Goal: Task Accomplishment & Management: Manage account settings

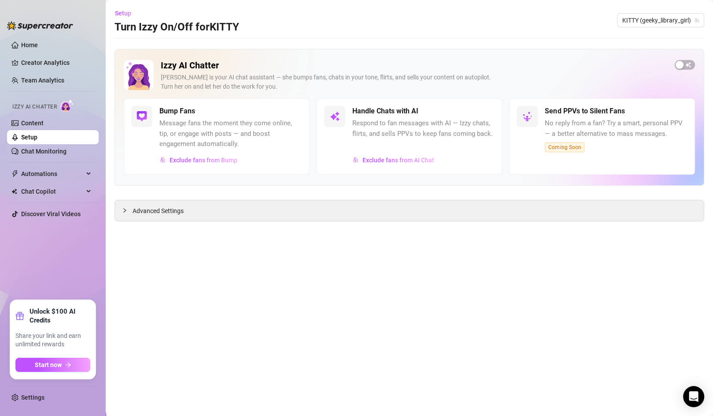
click at [32, 388] on ul "Settings" at bounding box center [53, 395] width 92 height 26
click at [31, 397] on link "Settings" at bounding box center [32, 397] width 23 height 7
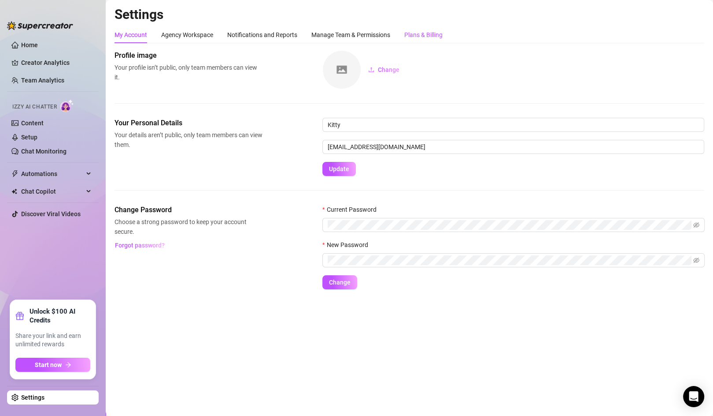
click at [437, 33] on div "Plans & Billing" at bounding box center [424, 35] width 38 height 10
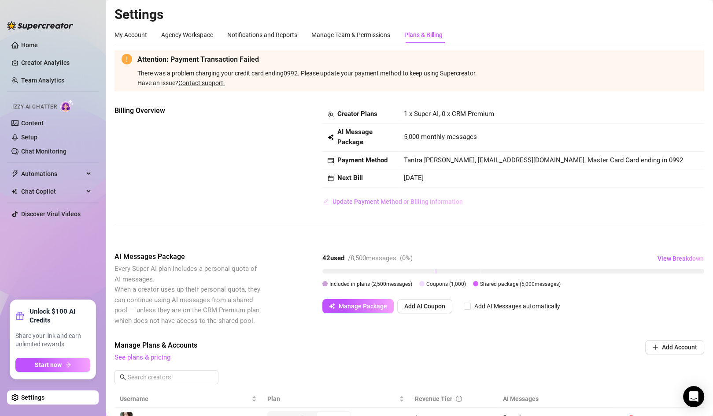
click at [401, 202] on span "Update Payment Method or Billing Information" at bounding box center [398, 201] width 130 height 7
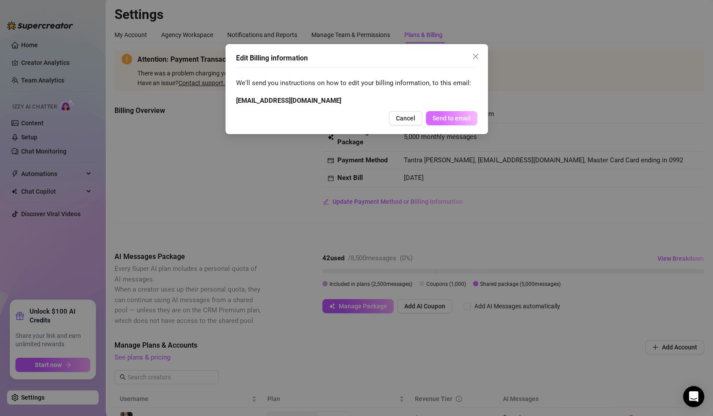
click at [457, 120] on span "Send to email" at bounding box center [452, 118] width 38 height 7
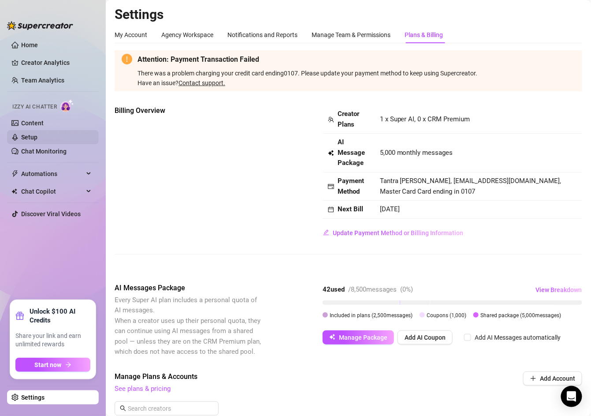
click at [37, 134] on link "Setup" at bounding box center [29, 137] width 16 height 7
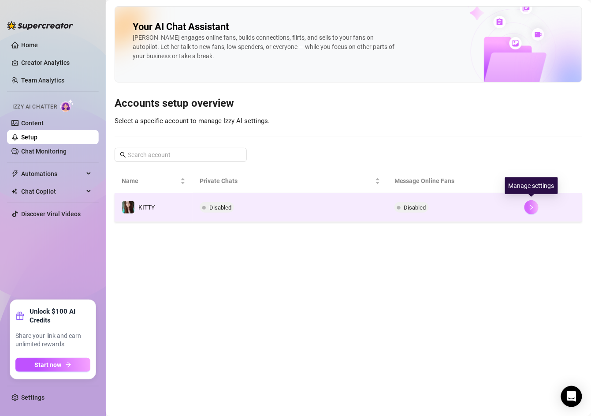
click at [376, 208] on icon "right" at bounding box center [531, 207] width 6 height 6
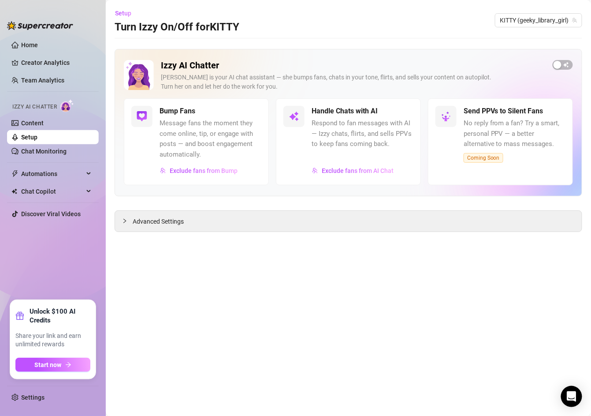
click at [139, 208] on div "Izzy AI Chatter Izzy is your AI chat assistant — she bumps fans, chats in your …" at bounding box center [349, 140] width 468 height 183
click at [134, 218] on span "Advanced Settings" at bounding box center [158, 221] width 51 height 10
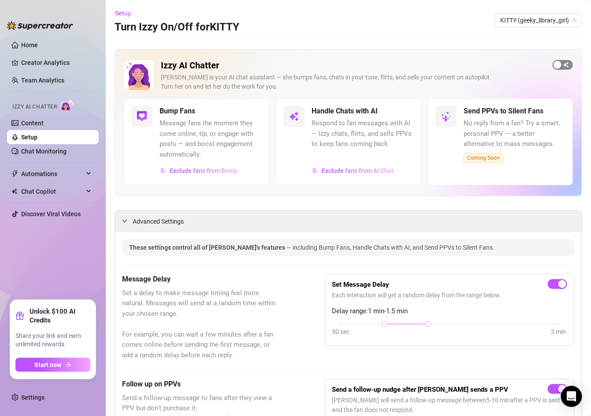
click at [376, 64] on div "button" at bounding box center [558, 65] width 8 height 8
click at [37, 137] on link "Setup" at bounding box center [29, 137] width 16 height 7
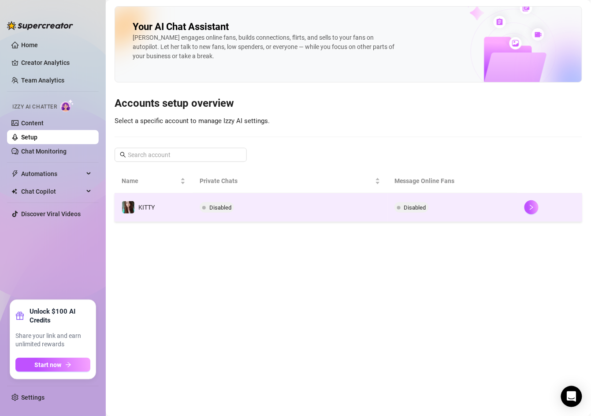
click at [376, 210] on span "Disabled" at bounding box center [411, 207] width 34 height 11
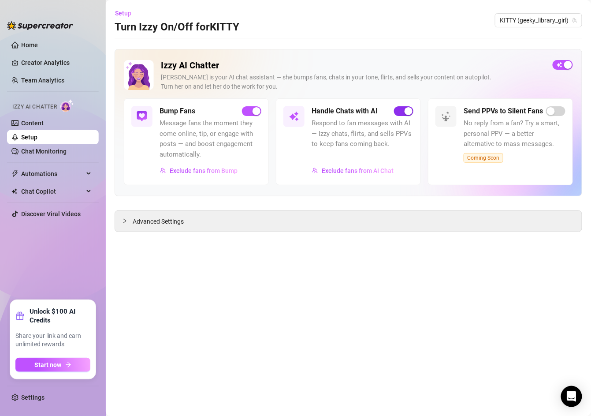
click at [376, 109] on span "button" at bounding box center [403, 111] width 19 height 10
click at [33, 124] on link "Content" at bounding box center [32, 122] width 22 height 7
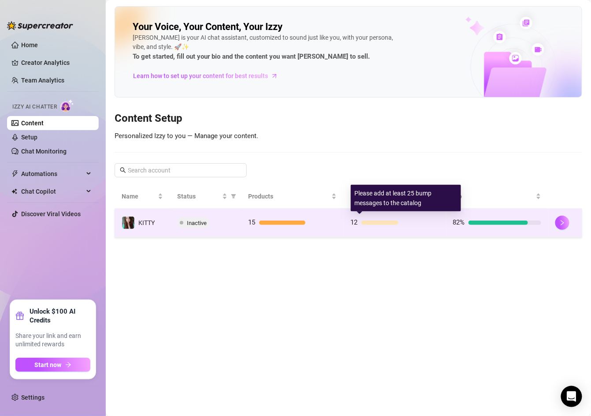
click at [376, 220] on div at bounding box center [379, 222] width 37 height 4
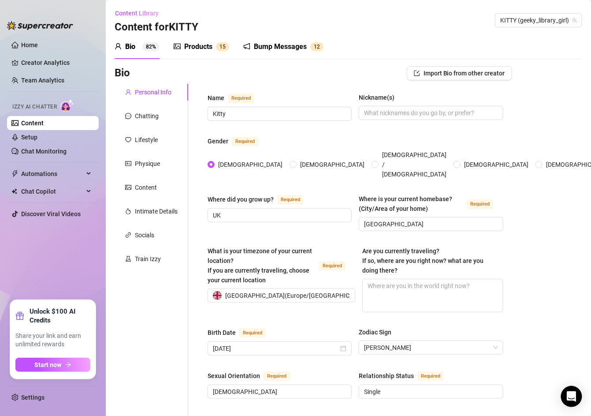
click at [273, 45] on div "Bump Messages" at bounding box center [280, 46] width 53 height 11
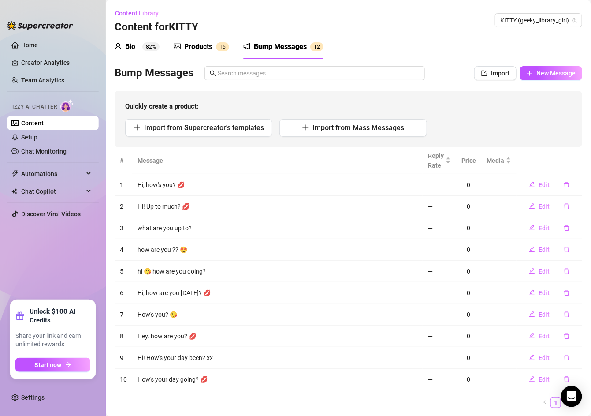
scroll to position [23, 0]
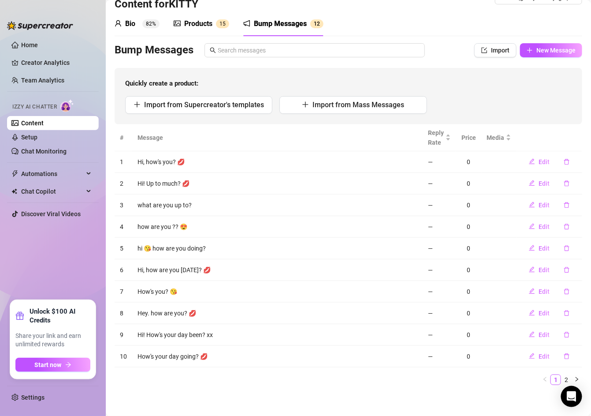
click at [220, 94] on div "Quickly create a product: Import from Supercreator's templates Import from Mass…" at bounding box center [349, 96] width 468 height 56
click at [219, 100] on span "Import from Supercreator's templates" at bounding box center [204, 104] width 120 height 8
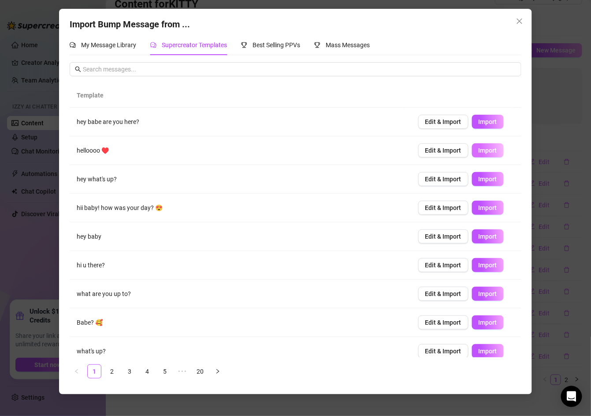
click at [376, 150] on span "Import" at bounding box center [488, 150] width 19 height 7
click at [376, 178] on span "Import" at bounding box center [488, 178] width 19 height 7
click at [107, 367] on link "2" at bounding box center [111, 370] width 13 height 13
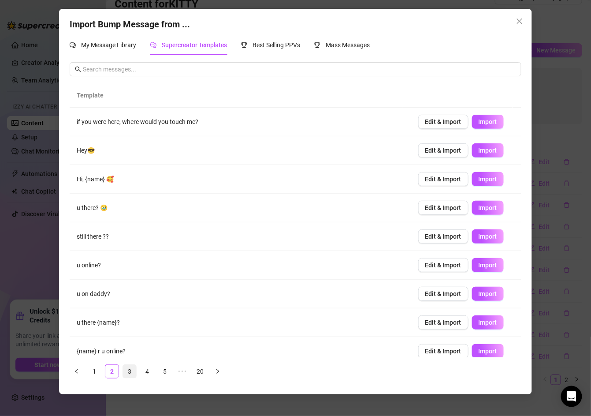
click at [127, 372] on link "3" at bounding box center [129, 370] width 13 height 13
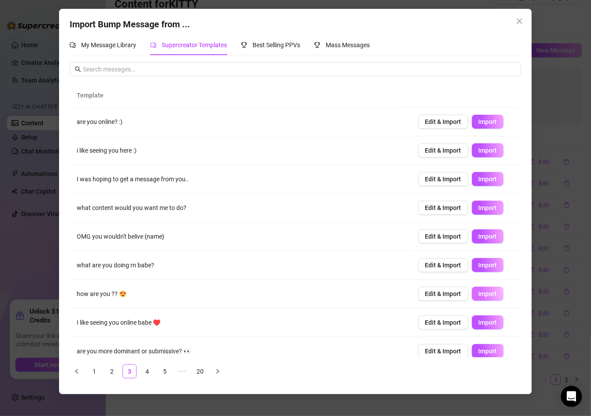
click at [376, 294] on span "Import" at bounding box center [488, 293] width 19 height 7
type textarea "how are you ?? 😍"
type input "0"
click at [145, 372] on link "4" at bounding box center [147, 370] width 13 height 13
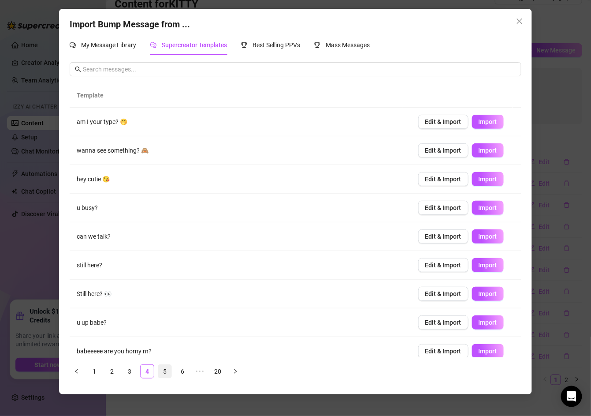
click at [158, 369] on link "5" at bounding box center [164, 370] width 13 height 13
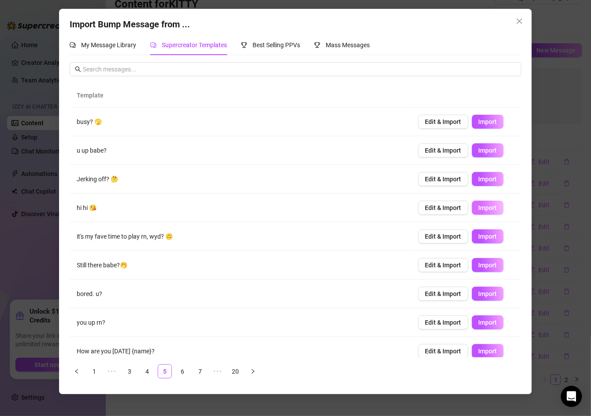
click at [376, 204] on span "Import" at bounding box center [488, 207] width 19 height 7
click at [180, 371] on link "6" at bounding box center [182, 370] width 13 height 13
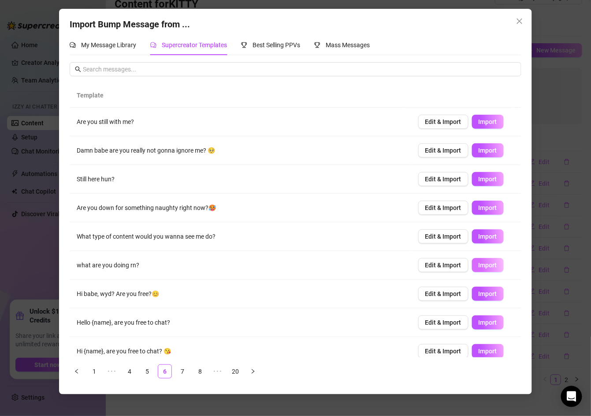
click at [376, 266] on span "Import" at bounding box center [488, 264] width 19 height 7
click at [188, 373] on link "7" at bounding box center [182, 370] width 13 height 13
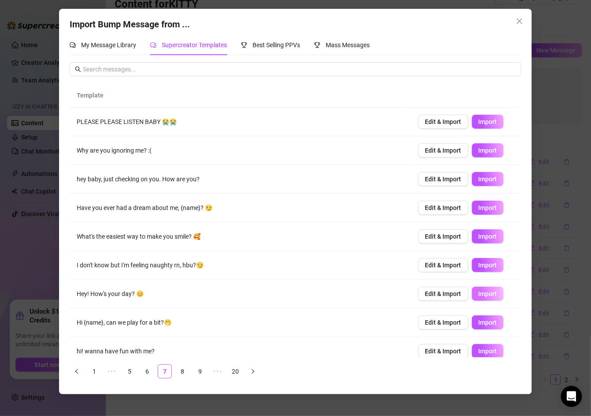
click at [376, 290] on span "Import" at bounding box center [488, 293] width 19 height 7
click at [184, 371] on link "8" at bounding box center [182, 370] width 13 height 13
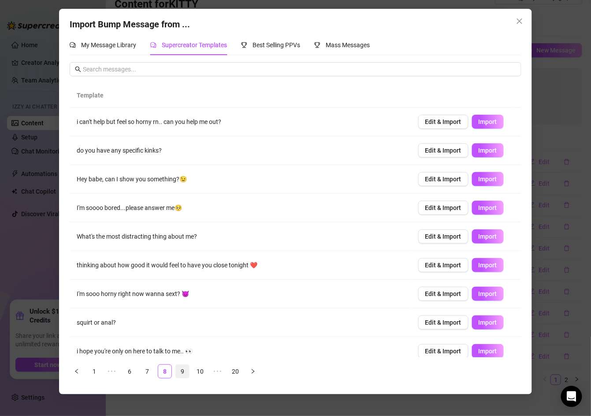
click at [183, 371] on link "9" at bounding box center [182, 370] width 13 height 13
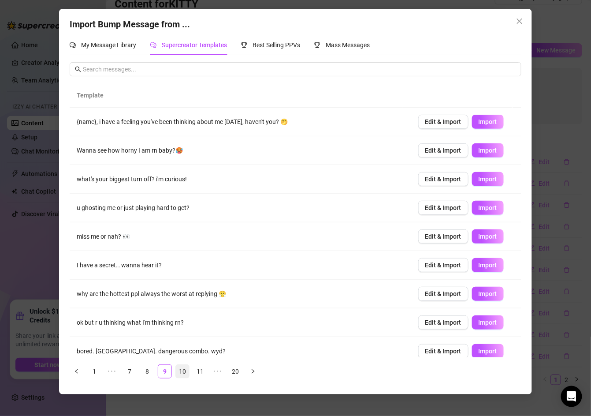
click at [185, 370] on link "10" at bounding box center [182, 370] width 13 height 13
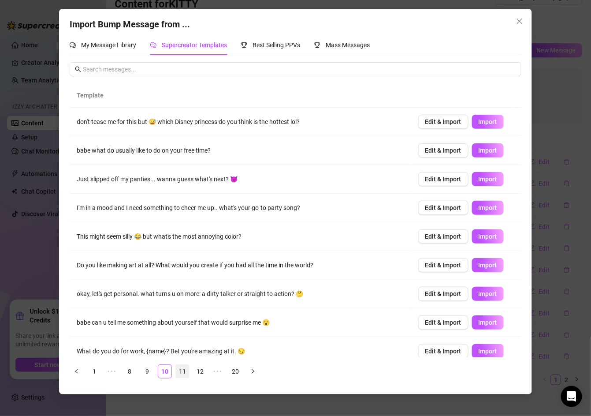
click at [186, 372] on link "11" at bounding box center [182, 370] width 13 height 13
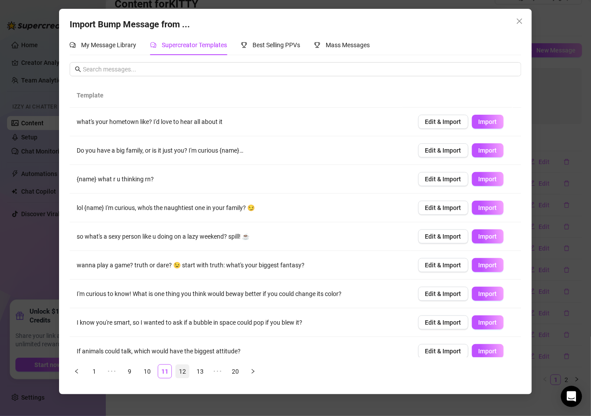
click at [185, 372] on link "12" at bounding box center [182, 370] width 13 height 13
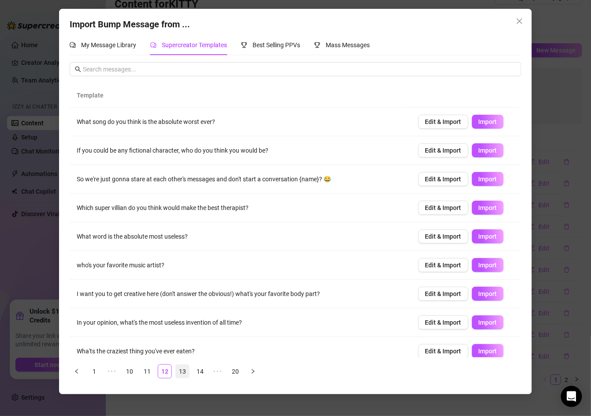
click at [185, 372] on link "13" at bounding box center [182, 370] width 13 height 13
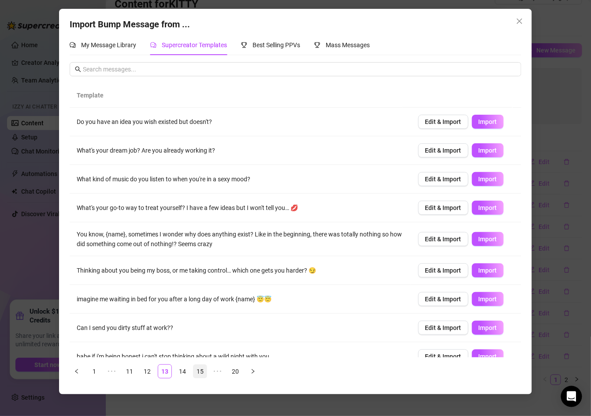
click at [193, 369] on link "15" at bounding box center [199, 370] width 13 height 13
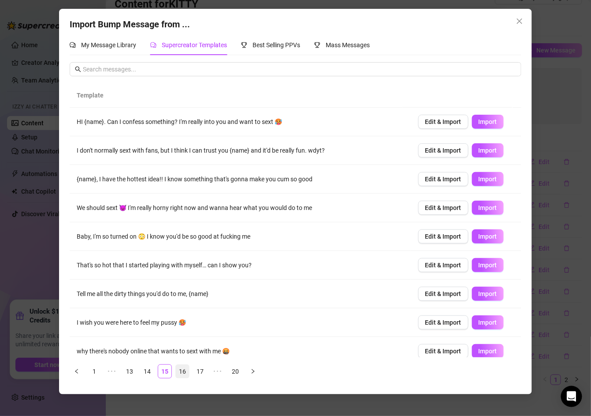
click at [179, 370] on link "16" at bounding box center [182, 370] width 13 height 13
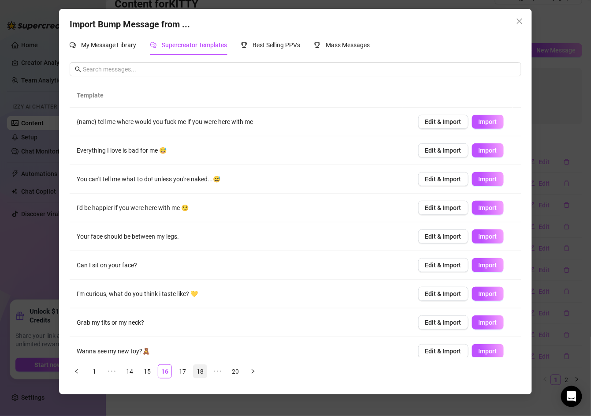
click at [193, 373] on link "18" at bounding box center [199, 370] width 13 height 13
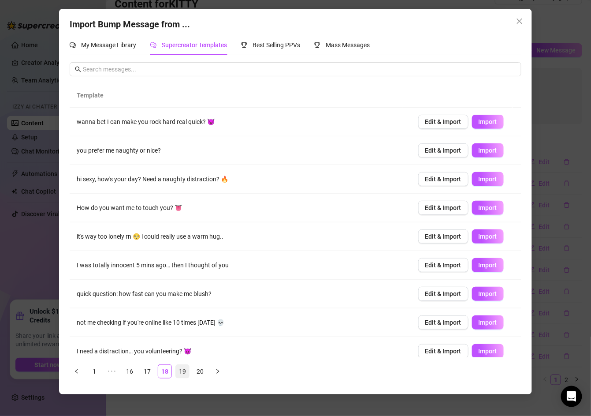
click at [178, 373] on link "19" at bounding box center [182, 370] width 13 height 13
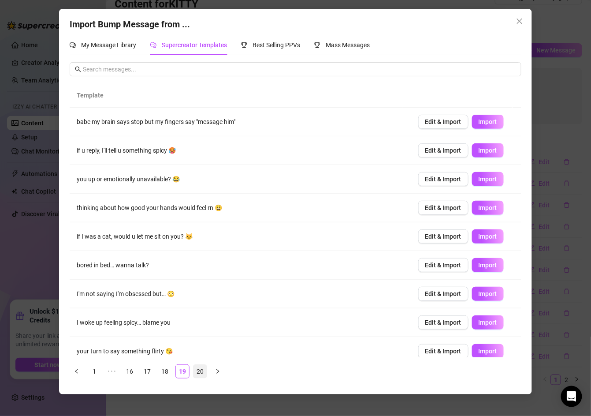
click at [193, 373] on li "20" at bounding box center [200, 371] width 14 height 14
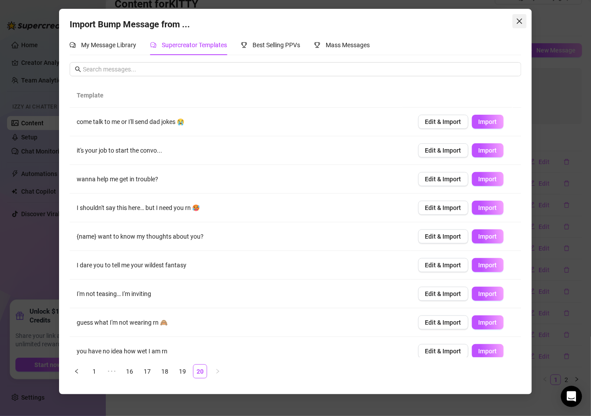
click at [376, 22] on icon "close" at bounding box center [519, 21] width 7 height 7
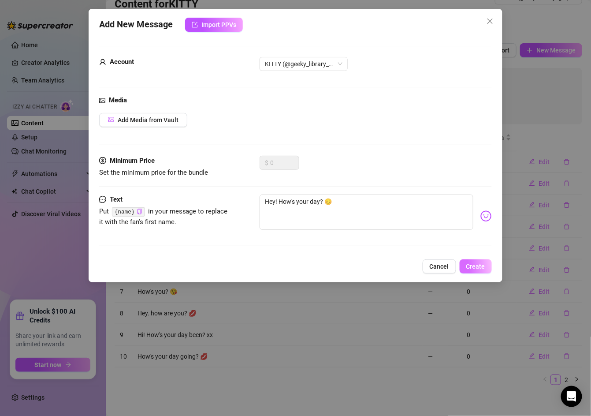
click at [376, 264] on span "Create" at bounding box center [475, 266] width 19 height 7
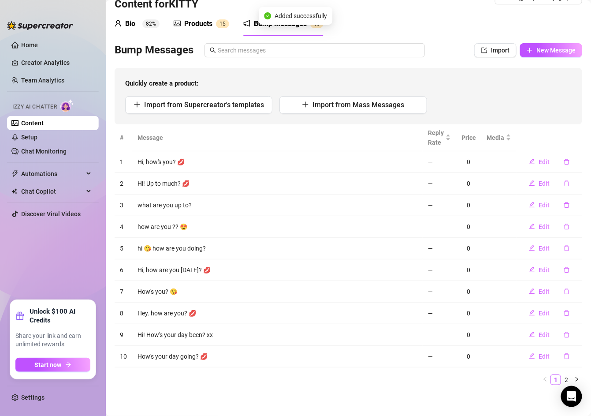
click at [208, 26] on div "Products" at bounding box center [198, 24] width 28 height 11
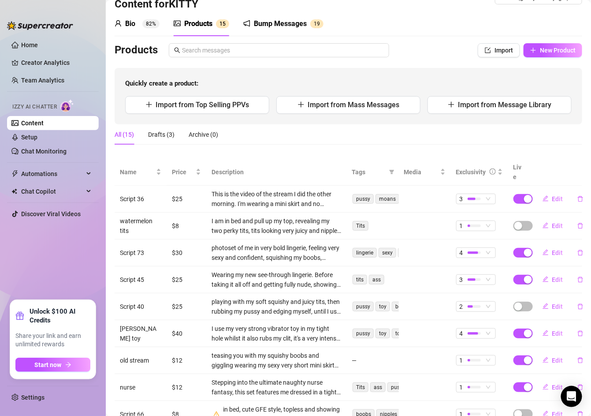
click at [263, 28] on div "Bump Messages" at bounding box center [280, 24] width 53 height 11
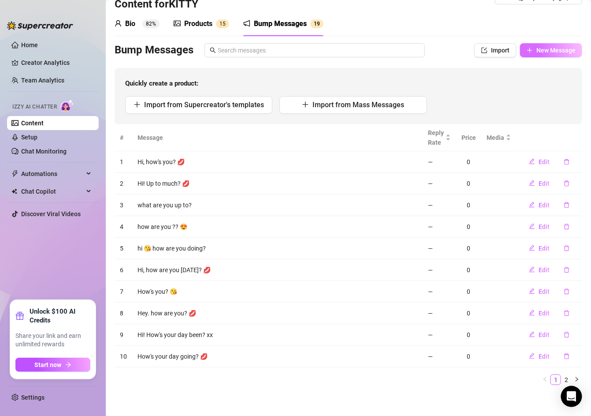
click at [376, 49] on icon "plus" at bounding box center [530, 50] width 6 height 6
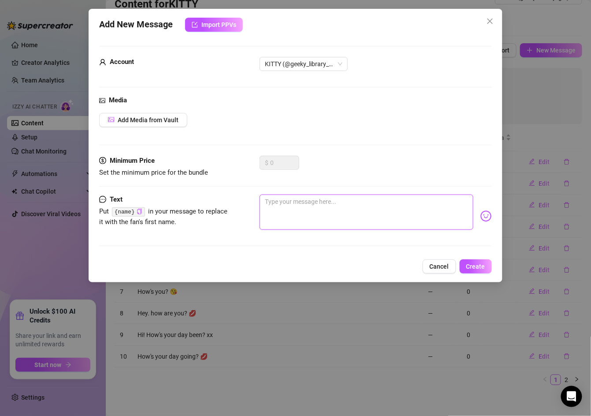
click at [295, 210] on textarea at bounding box center [367, 211] width 214 height 35
type textarea "h"
type textarea "he"
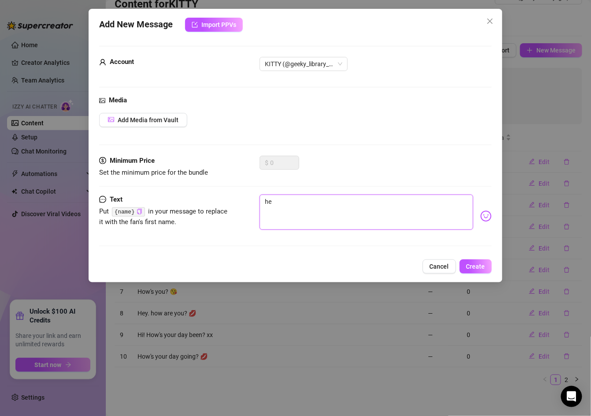
type textarea "hey"
type textarea "hey,"
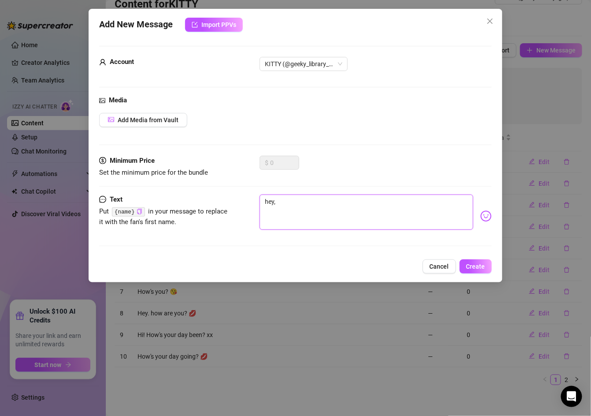
type textarea "hey,"
type textarea "hey, h"
type textarea "hey, ho"
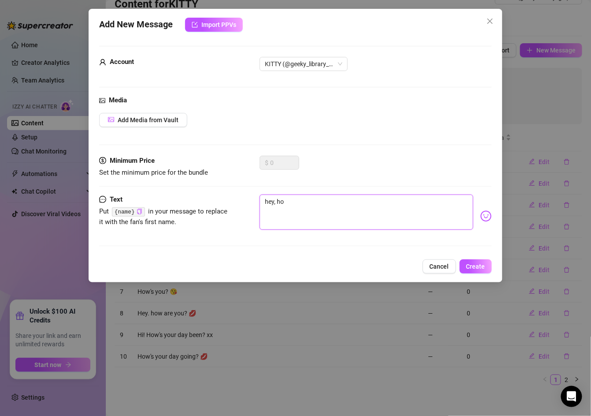
type textarea "hey, how"
type textarea "hey, how'"
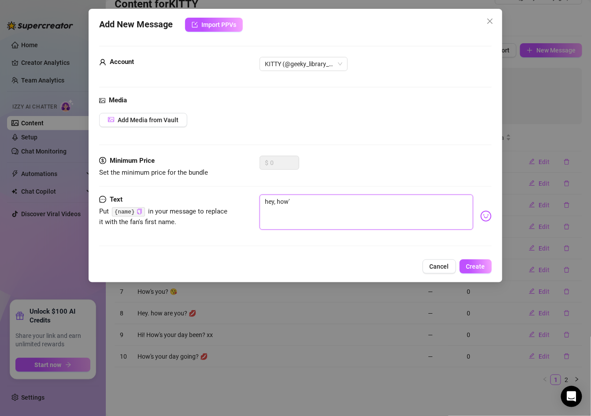
type textarea "hey, how'"
type textarea "hey, how's"
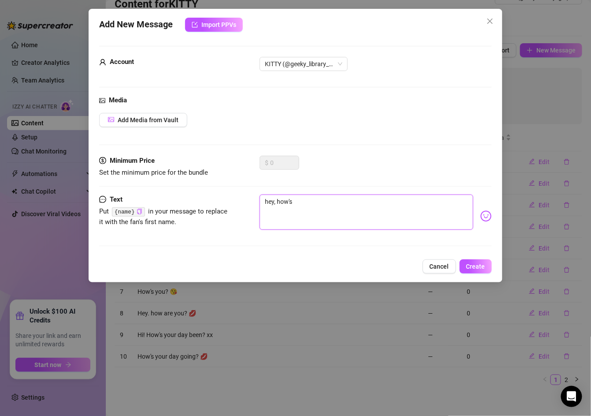
type textarea "hey, how's"
type textarea "hey, how's y"
type textarea "hey, how's yo"
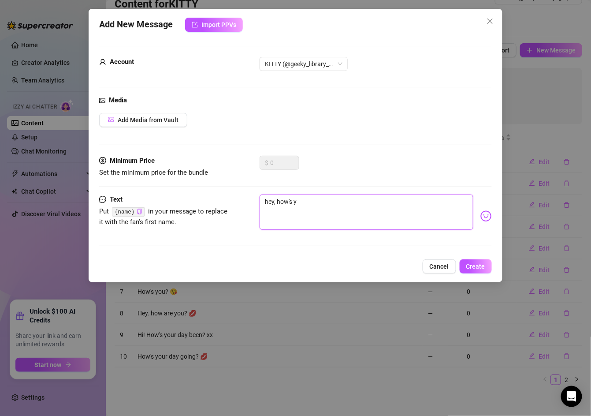
type textarea "hey, how's yo"
type textarea "hey, how's you"
type textarea "hey, how's your"
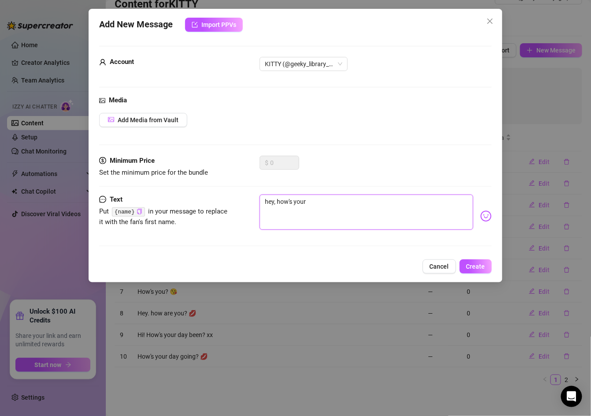
type textarea "hey, how's your"
type textarea "hey, how's your w"
type textarea "hey, how's your we"
type textarea "hey, how's your wee"
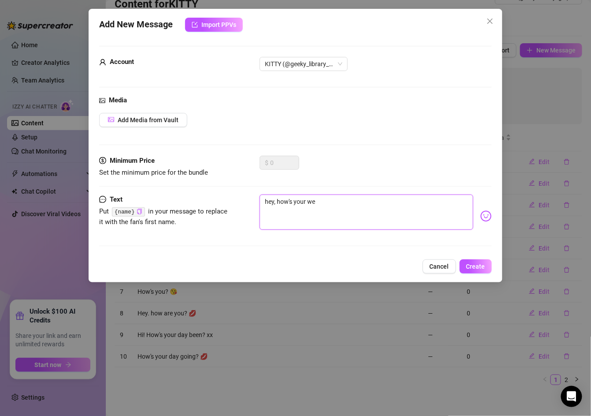
type textarea "hey, how's your wee"
type textarea "hey, how's your week"
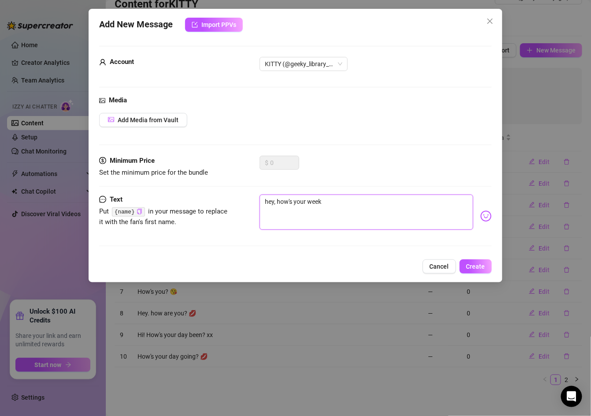
type textarea "hey, how's your week g"
type textarea "hey, how's your week go"
type textarea "hey, how's your week goi"
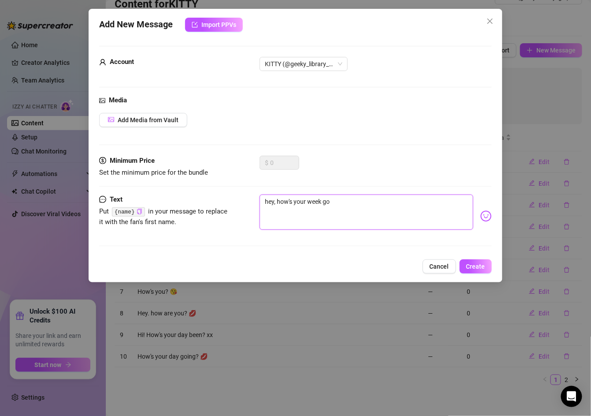
type textarea "hey, how's your week goi"
type textarea "hey, how's your week goin"
type textarea "hey, how's your week going"
type textarea "hey, how's your week going?"
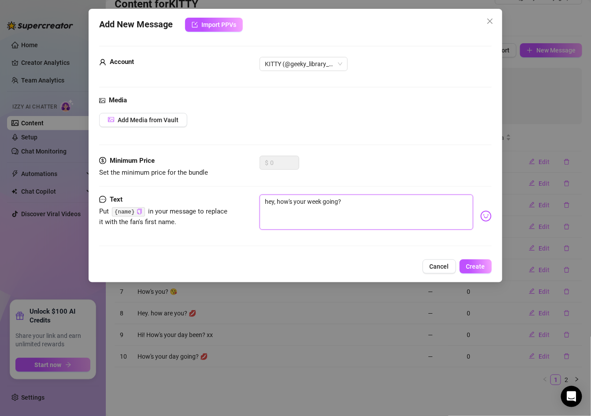
type textarea "hey, how's your week going?"
type textarea "hey, how's your week going? x"
click at [376, 260] on button "Create" at bounding box center [476, 266] width 32 height 14
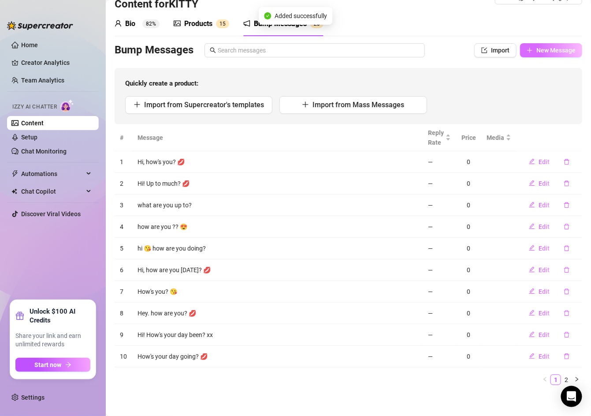
click at [376, 43] on button "New Message" at bounding box center [551, 50] width 62 height 14
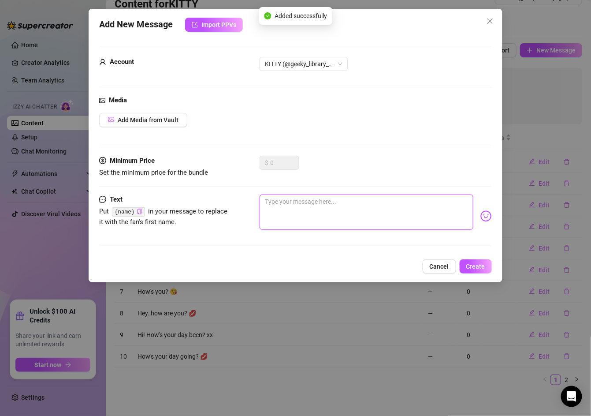
click at [307, 208] on textarea at bounding box center [367, 211] width 214 height 35
type textarea "d"
type textarea "di"
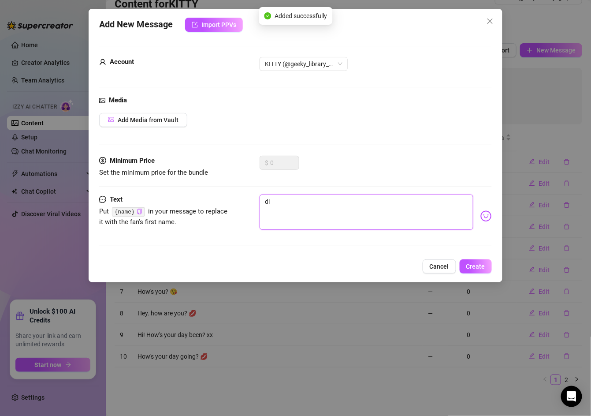
type textarea "did"
type textarea "did y"
type textarea "did yo"
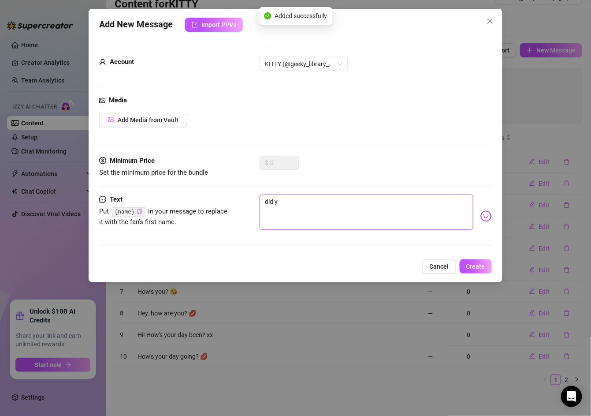
type textarea "did yo"
type textarea "did you"
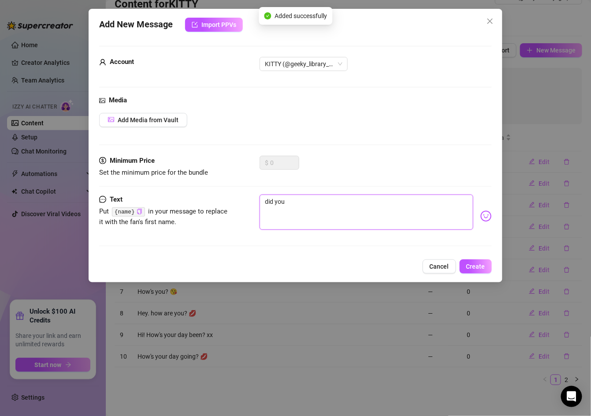
type textarea "did you h"
type textarea "did you ha"
type textarea "did you hav"
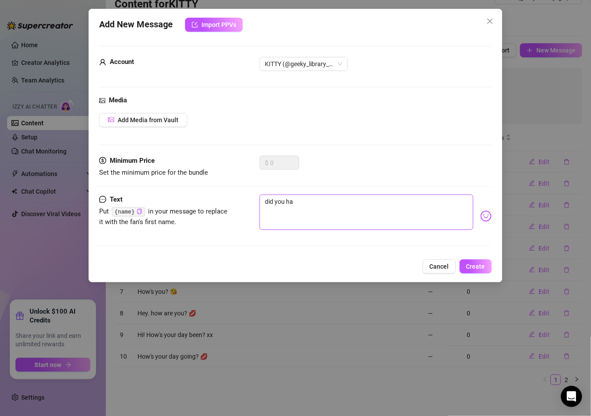
type textarea "did you hav"
type textarea "did you have"
type textarea "h"
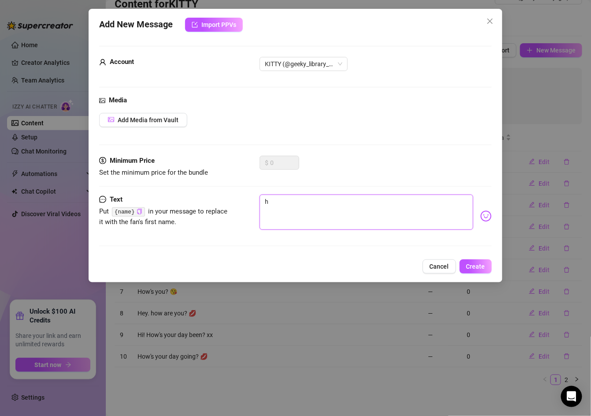
type textarea "hi"
type textarea "hi,"
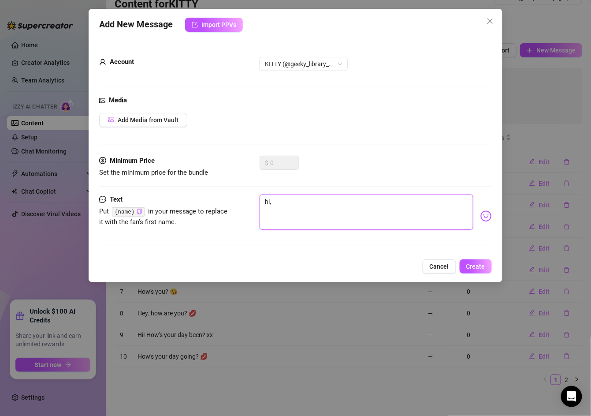
type textarea "hi,"
type textarea "hi, h"
type textarea "hi, ho"
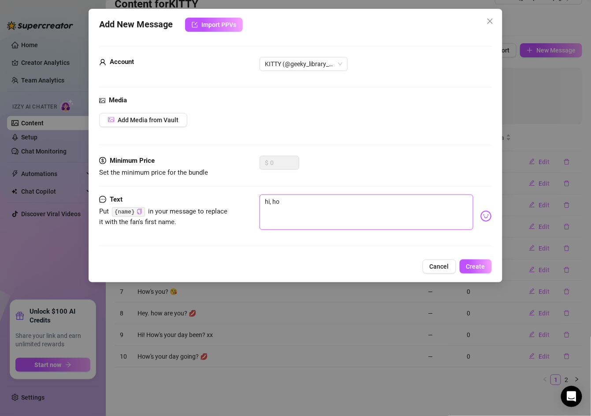
type textarea "hi, how"
type textarea "hi, how'"
type textarea "hi, how's"
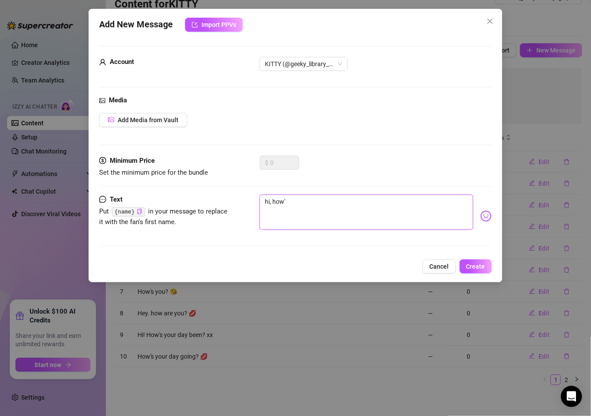
type textarea "hi, how's"
type textarea "hi, how's y"
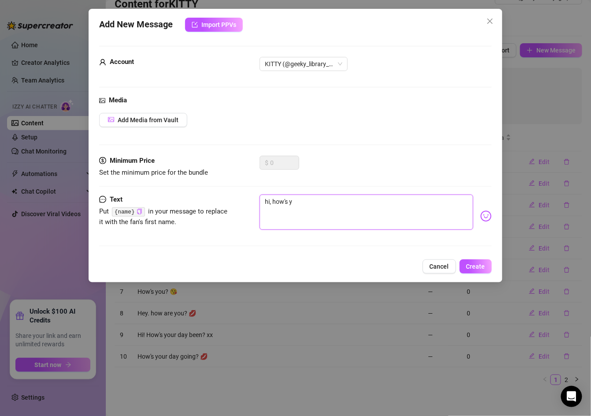
type textarea "hi, how's yo"
type textarea "hi, how's you"
type textarea "hi, how's your"
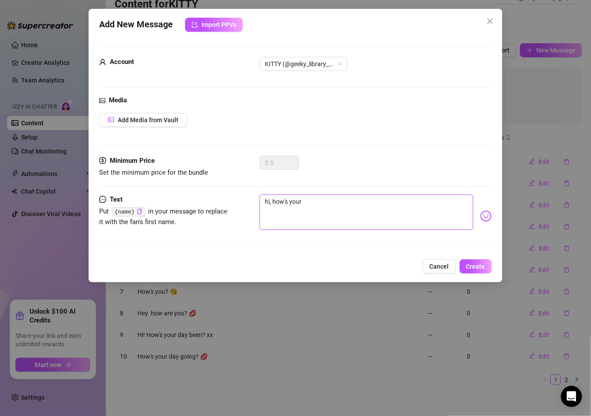
type textarea "hi, how's your"
type textarea "hi, how's your e"
type textarea "hi, how's your ee"
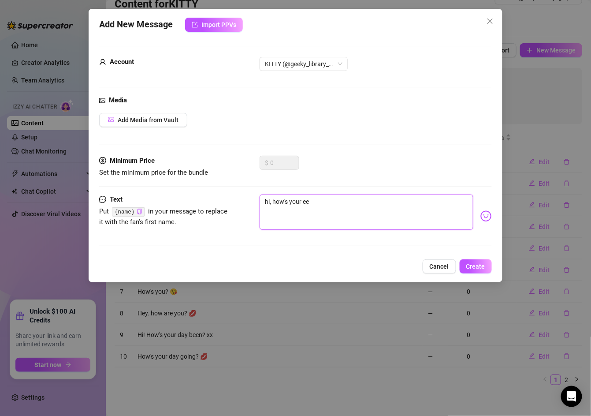
type textarea "hi, how's your eek"
type textarea "hi, how's your ee"
type textarea "hi, how's your e"
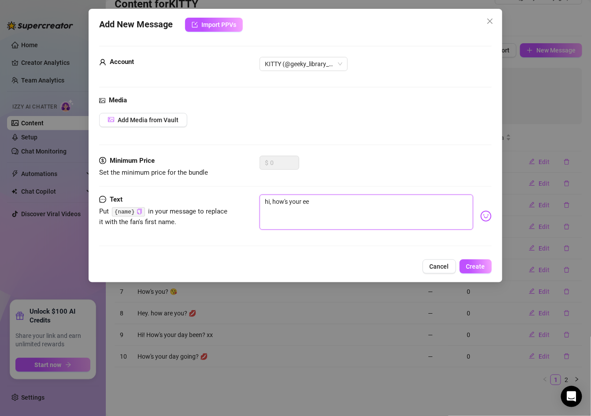
type textarea "hi, how's your e"
type textarea "hi, how's your"
type textarea "hi, how's your w"
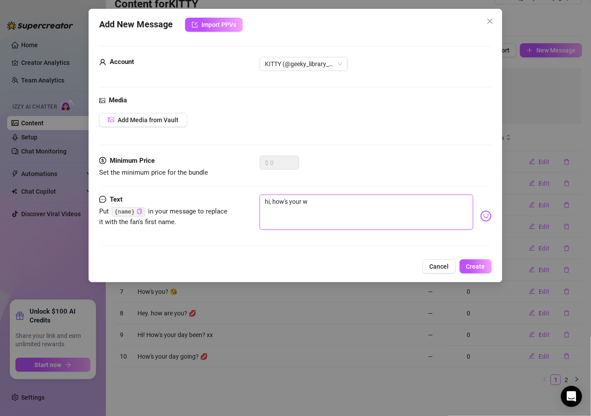
type textarea "hi, how's your we"
type textarea "hi, how's your wee"
type textarea "hi, how's your week"
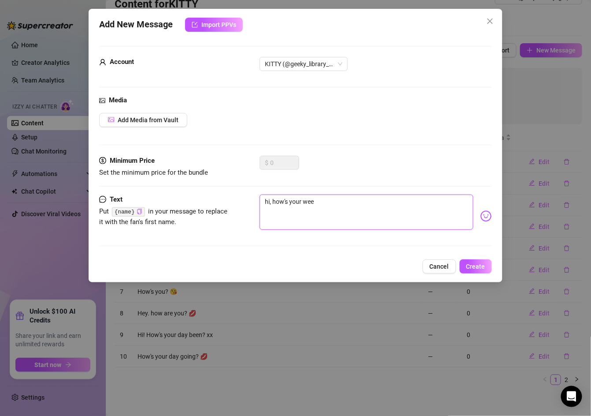
type textarea "hi, how's your week"
type textarea "hi, how's your week g"
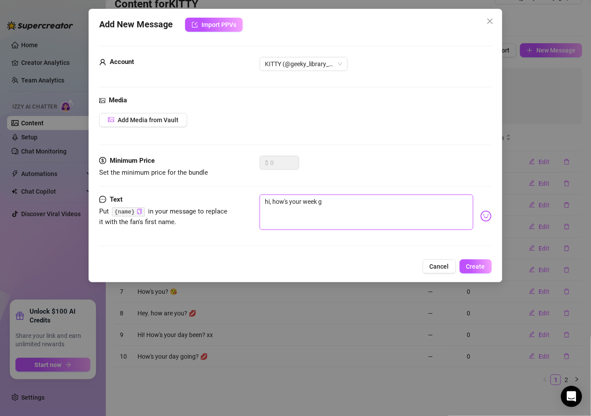
type textarea "hi, how's your week go"
type textarea "hi, how's your week goi"
type textarea "hi, how's your week goin"
type textarea "hi, how's your week going"
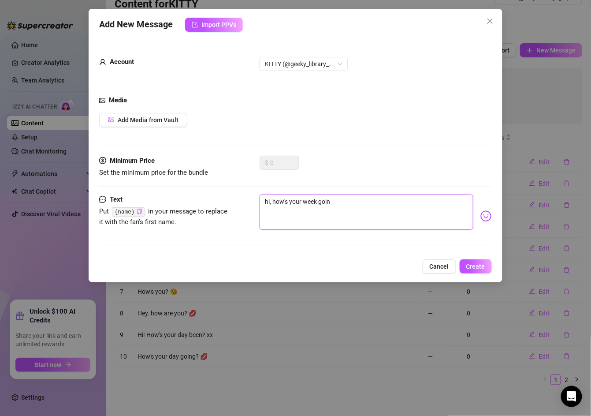
type textarea "hi, how's your week going"
type textarea "hi, how's your week going?"
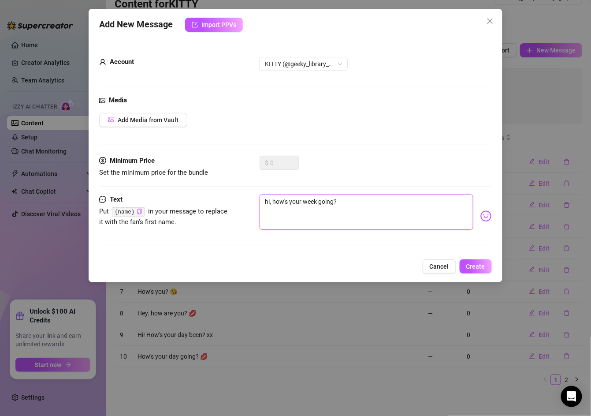
type textarea "hi, how's your week going? x"
click at [376, 266] on span "Create" at bounding box center [475, 266] width 19 height 7
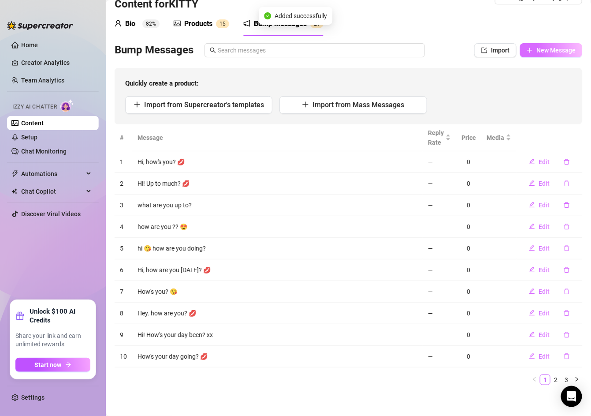
click at [376, 47] on span "New Message" at bounding box center [555, 50] width 39 height 7
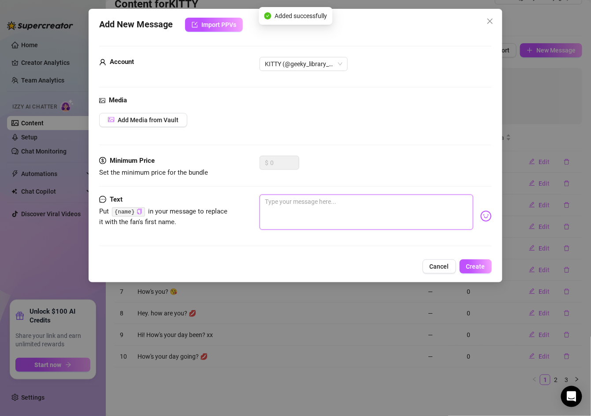
click at [299, 215] on textarea at bounding box center [367, 211] width 214 height 35
type textarea "H"
type textarea "Ho"
type textarea "Hoi"
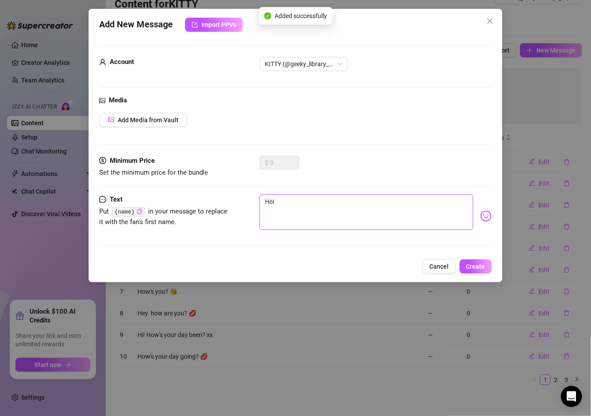
type textarea "Ho"
type textarea "H"
type textarea "Hi"
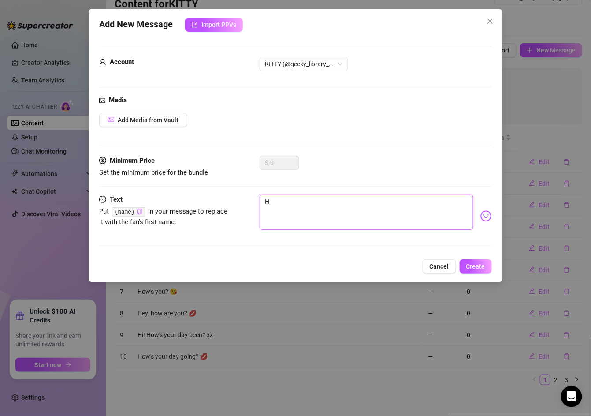
type textarea "Hi"
type textarea "Hi!"
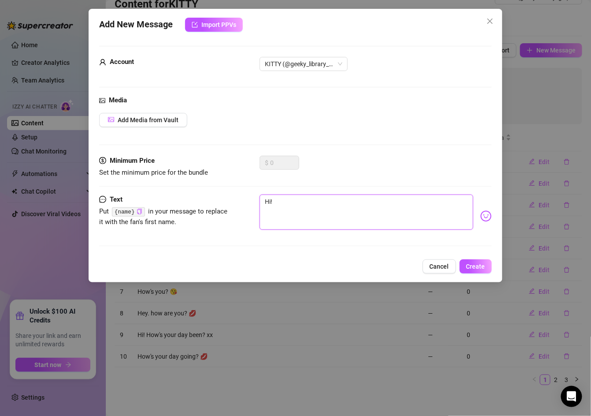
type textarea "Hi! H"
type textarea "Hi! Ha"
type textarea "Hi! Hav"
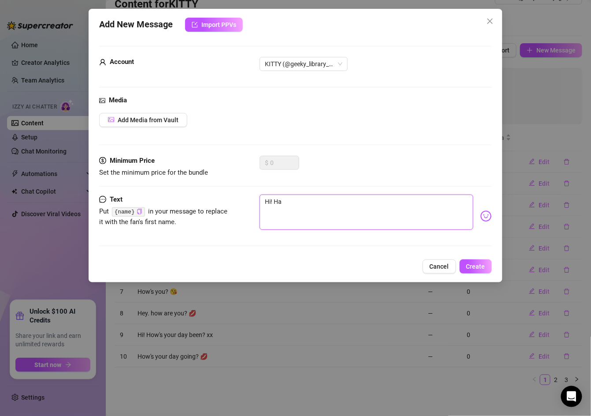
type textarea "Hi! Hav"
type textarea "Hi! Have"
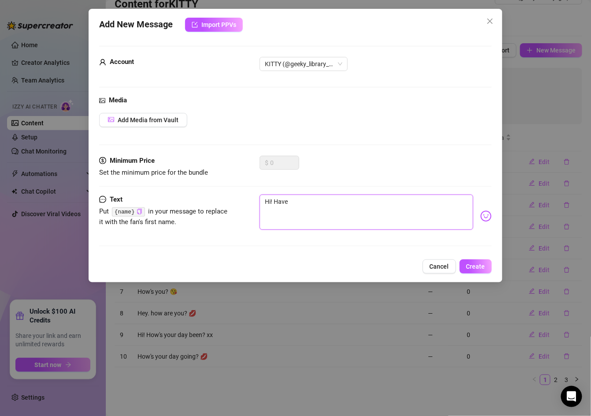
type textarea "Hi! Have y"
type textarea "Hi! Have yo"
type textarea "Hi! Have you"
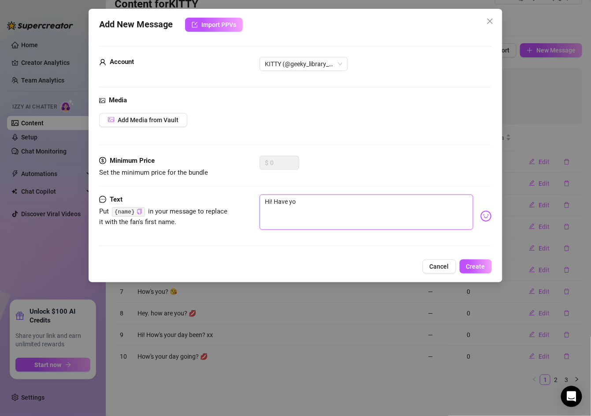
type textarea "Hi! Have you"
type textarea "Hi! Have you h"
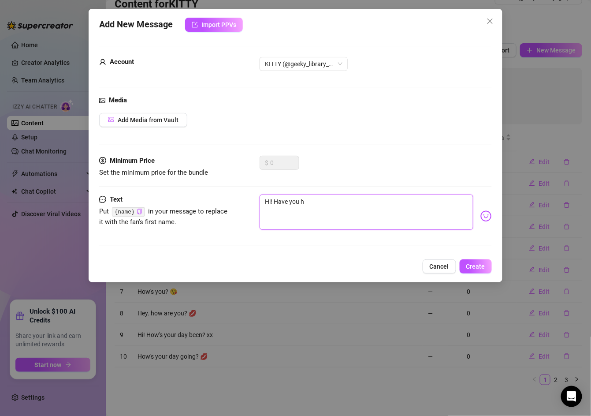
type textarea "Hi! Have you ha"
type textarea "Hi! Have you had"
type textarea "Hi! Have you had a"
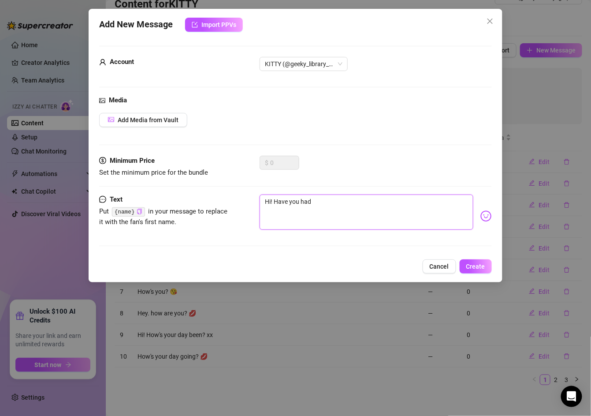
type textarea "Hi! Have you had a"
type textarea "Hi! Have you had a g"
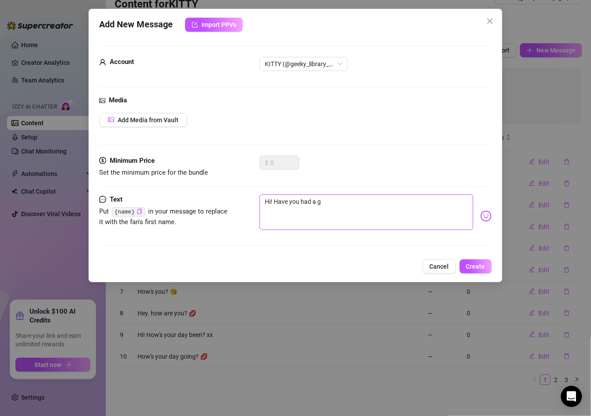
type textarea "Hi! Have you had a go"
type textarea "Hi! Have you had a goo"
type textarea "Hi! Have you had a good"
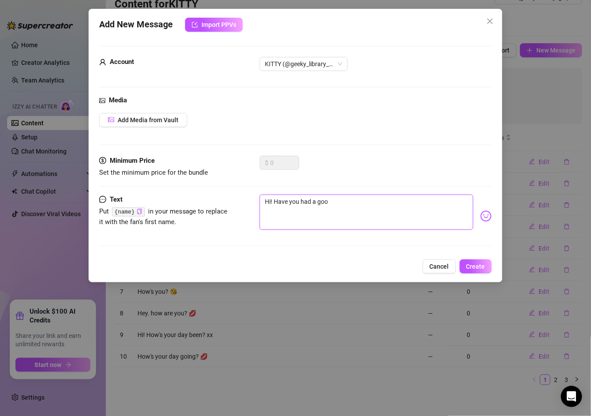
type textarea "Hi! Have you had a good"
type textarea "Hi! Have you had a good w"
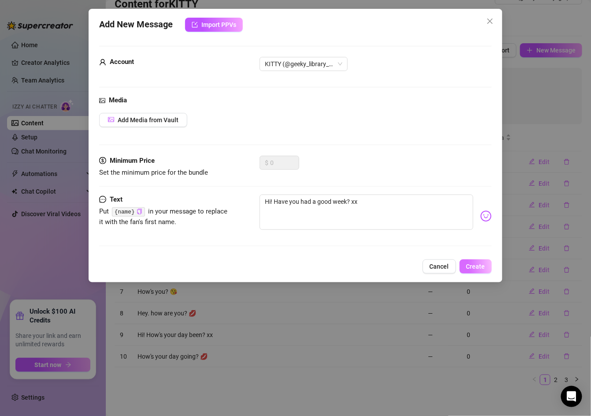
click at [376, 263] on span "Create" at bounding box center [475, 266] width 19 height 7
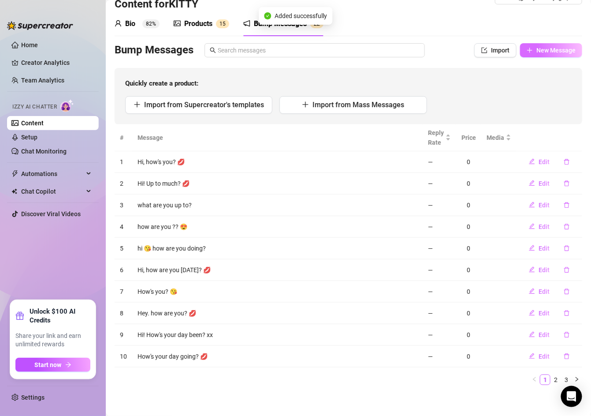
click at [376, 53] on span "button" at bounding box center [530, 50] width 6 height 7
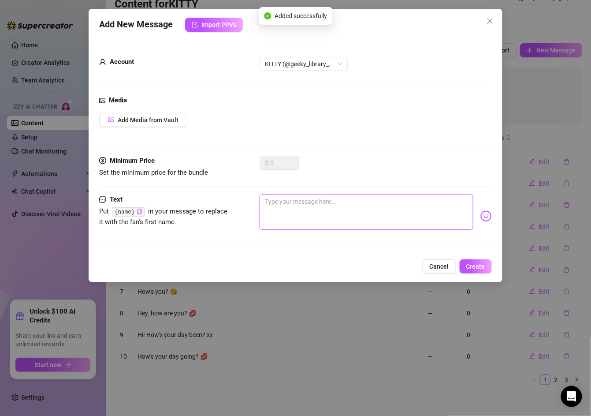
click at [264, 205] on textarea at bounding box center [367, 211] width 214 height 35
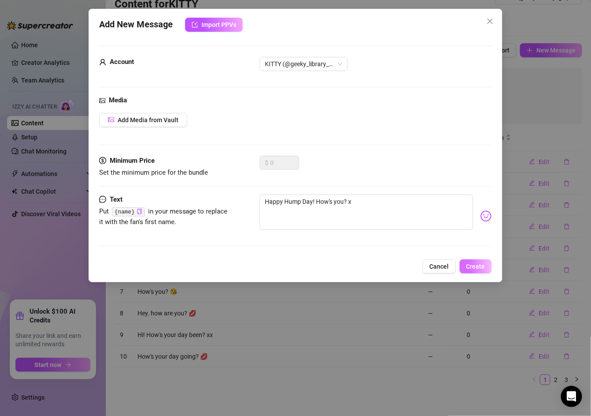
click at [376, 259] on button "Create" at bounding box center [476, 266] width 32 height 14
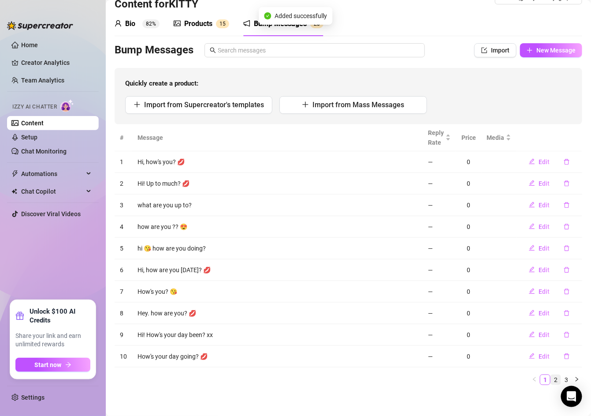
click at [376, 376] on link "2" at bounding box center [556, 380] width 10 height 10
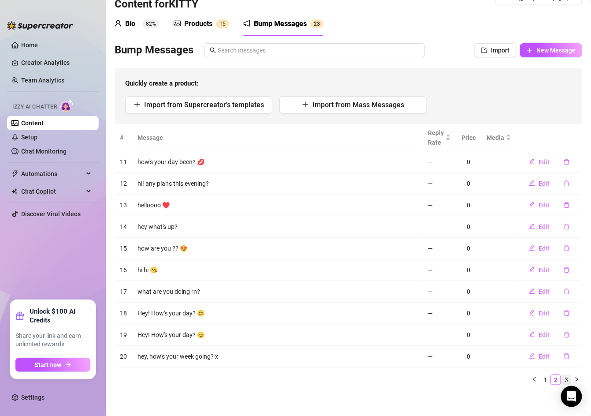
click at [376, 377] on link "3" at bounding box center [566, 380] width 10 height 10
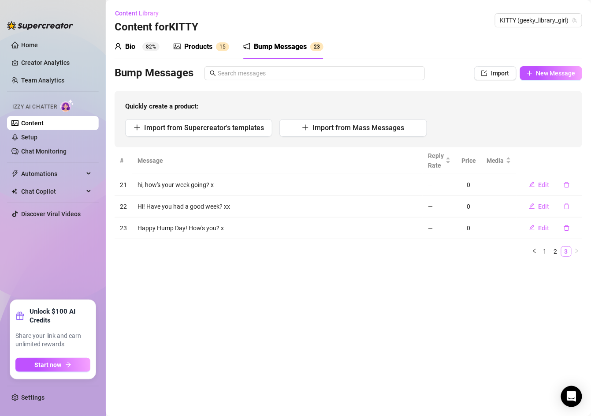
scroll to position [0, 0]
click at [376, 72] on span "New Message" at bounding box center [555, 73] width 39 height 7
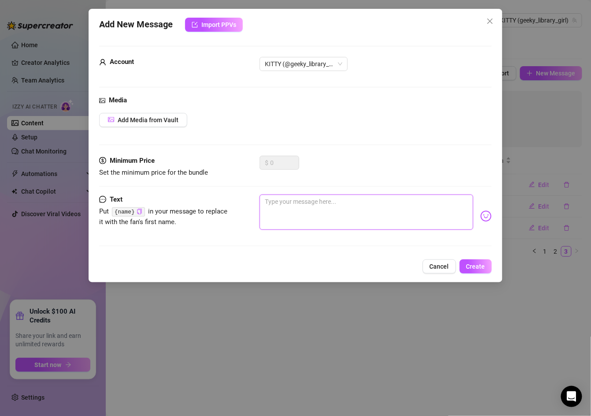
click at [312, 204] on textarea at bounding box center [367, 211] width 214 height 35
paste textarea "Happy Hump Day! How's you? x"
click at [270, 201] on textarea "Happy Hump Day! How's you? x" at bounding box center [367, 211] width 214 height 35
click at [376, 260] on button "Create" at bounding box center [476, 266] width 32 height 14
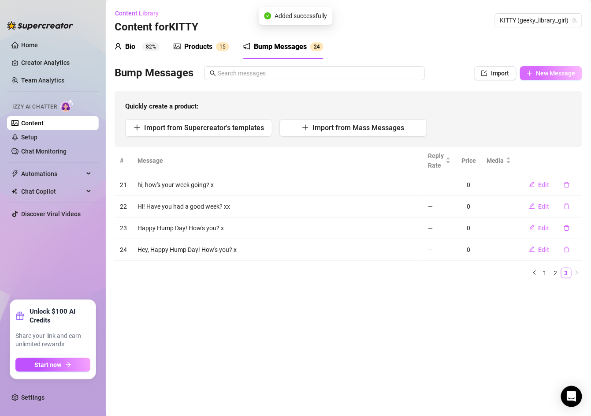
click at [376, 72] on span "New Message" at bounding box center [555, 73] width 39 height 7
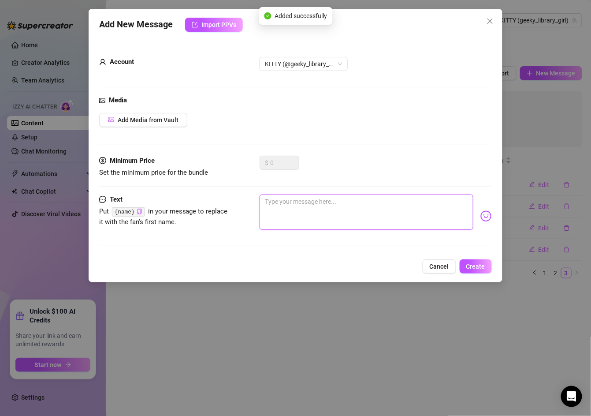
click at [299, 204] on textarea at bounding box center [367, 211] width 214 height 35
paste textarea "Happy Hump Day! How's you? x"
click at [265, 201] on textarea "Happy Hump Day! How's you? x" at bounding box center [367, 211] width 214 height 35
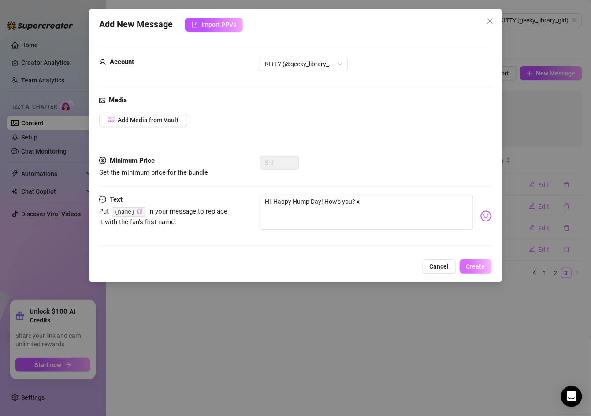
click at [376, 263] on span "Create" at bounding box center [475, 266] width 19 height 7
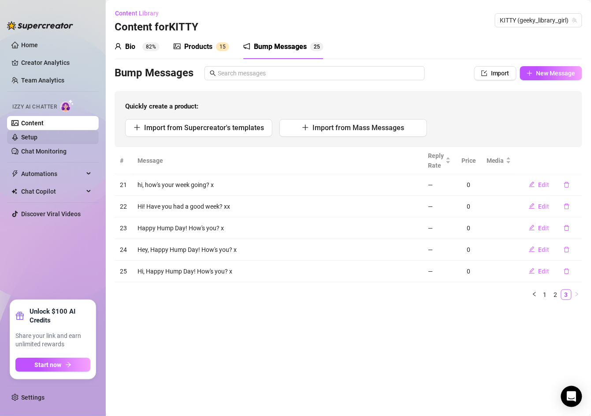
click at [37, 134] on link "Setup" at bounding box center [29, 137] width 16 height 7
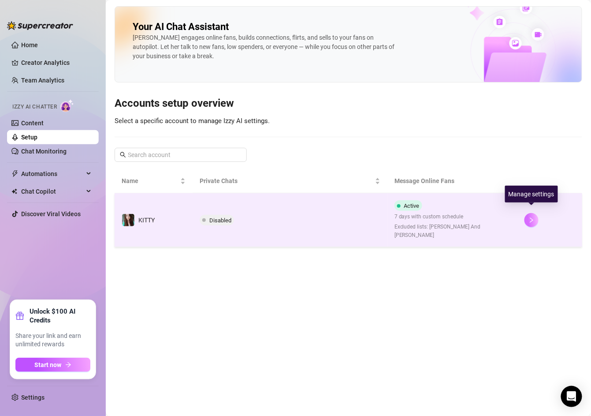
click at [376, 214] on button "button" at bounding box center [531, 220] width 14 height 14
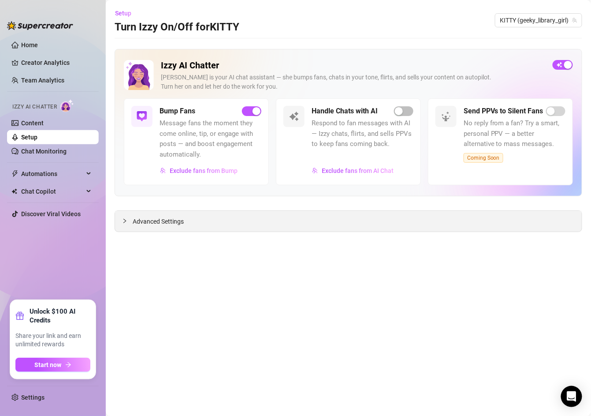
click at [161, 225] on div "Advanced Settings" at bounding box center [348, 221] width 467 height 21
click at [172, 219] on span "Advanced Settings" at bounding box center [158, 221] width 51 height 10
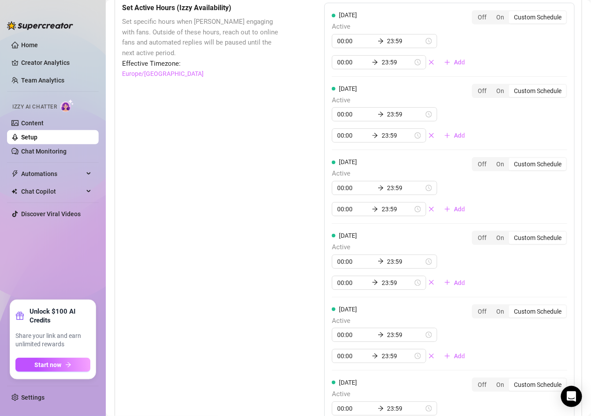
scroll to position [1030, 0]
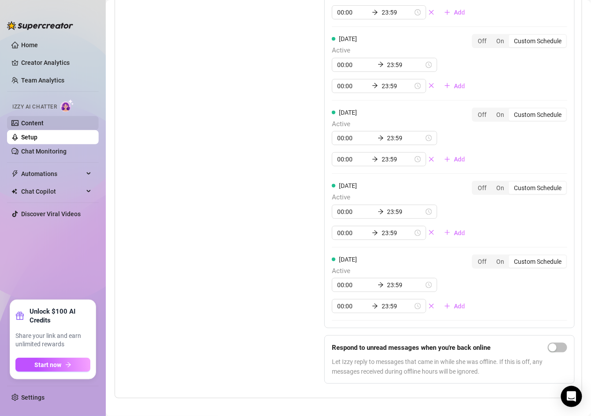
click at [44, 122] on link "Content" at bounding box center [32, 122] width 22 height 7
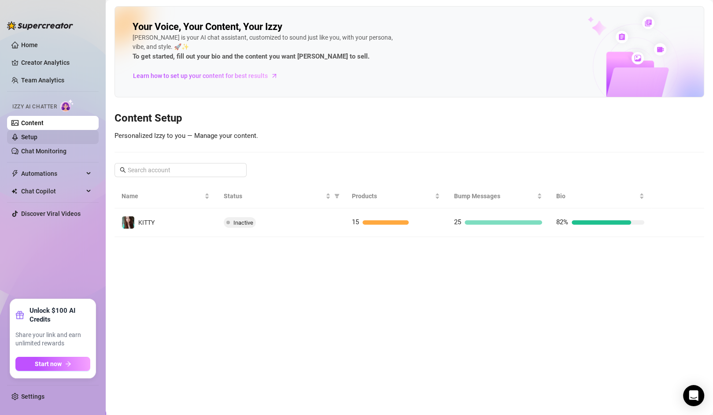
click at [37, 137] on link "Setup" at bounding box center [29, 137] width 16 height 7
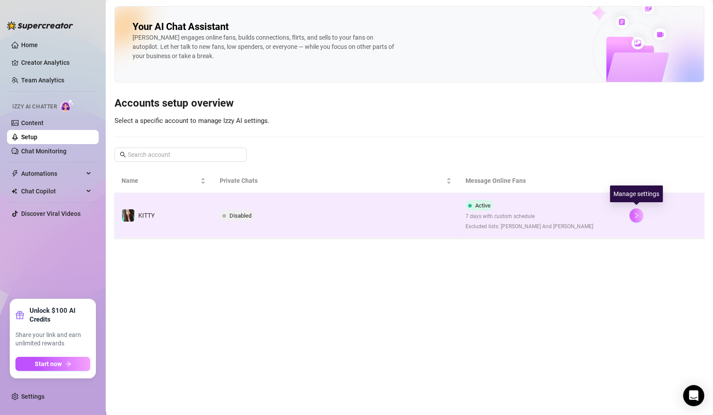
click at [591, 214] on icon "right" at bounding box center [637, 215] width 6 height 6
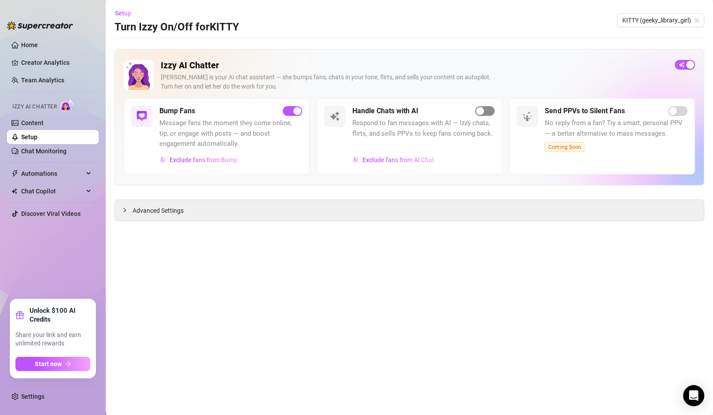
click at [482, 110] on div "button" at bounding box center [480, 111] width 8 height 8
click at [591, 65] on span "button" at bounding box center [685, 65] width 20 height 10
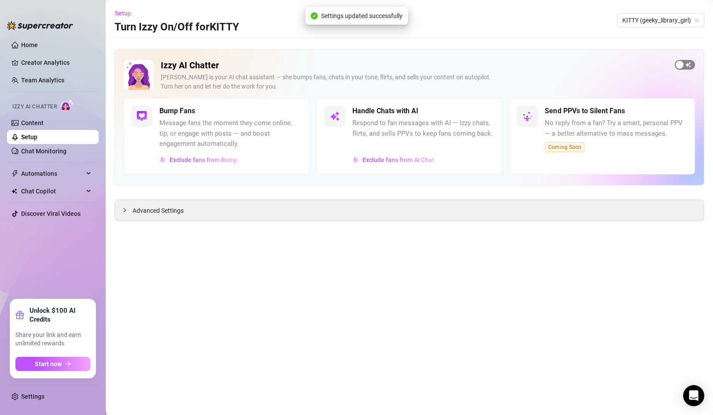
click at [591, 64] on div "button" at bounding box center [680, 65] width 8 height 8
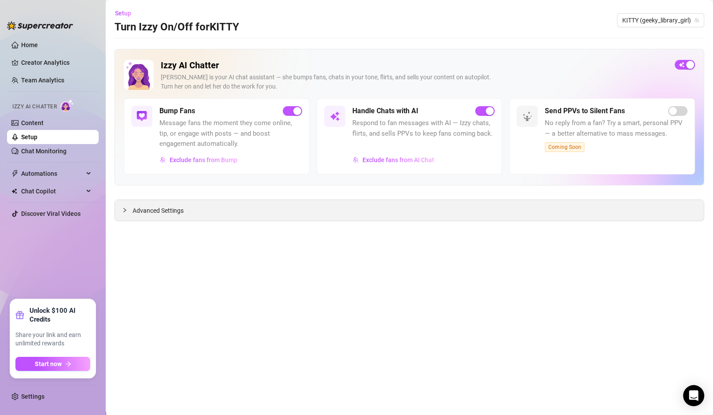
click at [122, 205] on div at bounding box center [127, 210] width 11 height 10
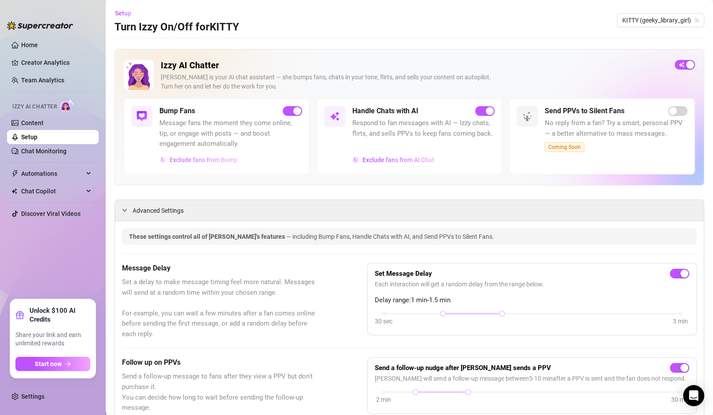
click at [187, 160] on span "Exclude fans from Bump" at bounding box center [204, 159] width 68 height 7
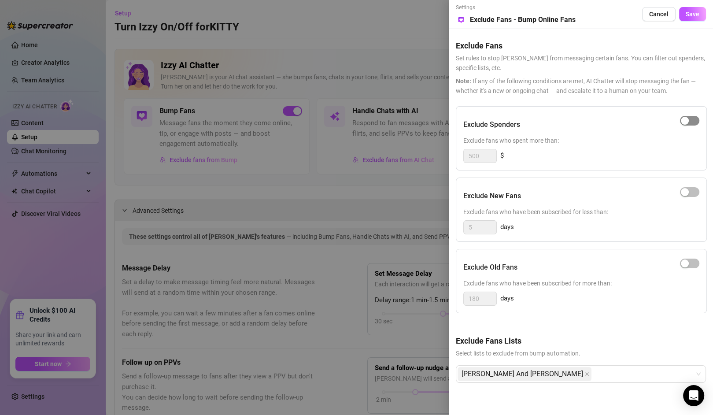
click at [591, 118] on div "button" at bounding box center [685, 121] width 8 height 8
click at [591, 17] on span "Save" at bounding box center [693, 14] width 14 height 7
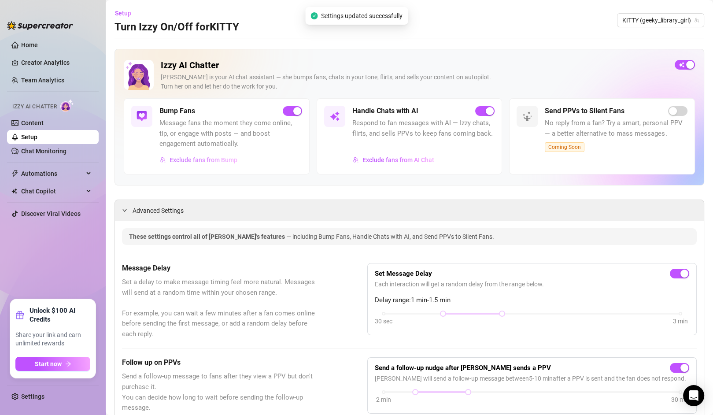
click at [202, 156] on span "Exclude fans from Bump" at bounding box center [204, 159] width 68 height 7
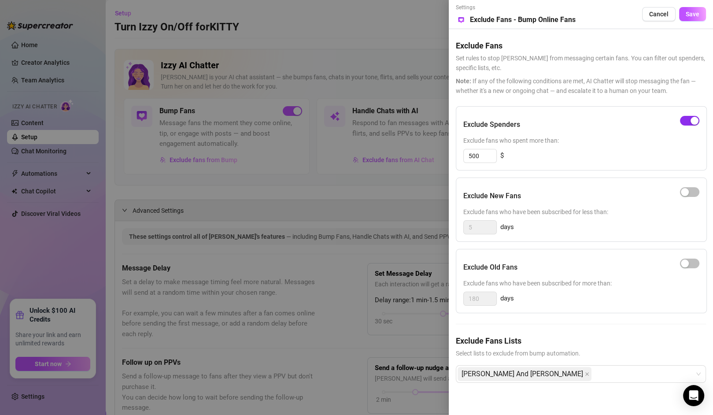
click at [591, 121] on span "button" at bounding box center [689, 121] width 19 height 10
click at [591, 16] on span "Save" at bounding box center [693, 14] width 14 height 7
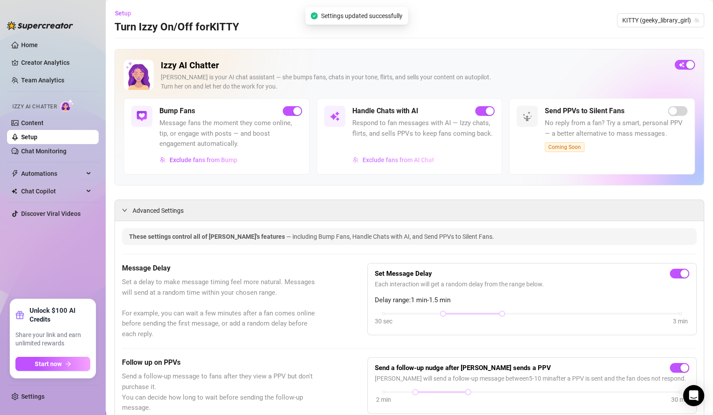
click at [415, 161] on span "Exclude fans from AI Chat" at bounding box center [399, 159] width 72 height 7
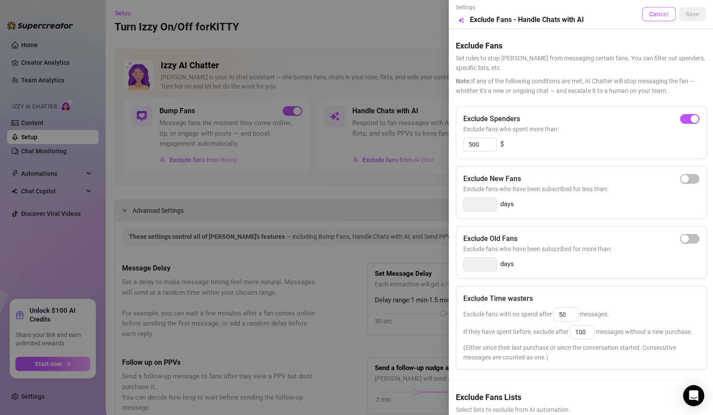
click at [591, 14] on span "Cancel" at bounding box center [659, 14] width 19 height 7
